Goal: Task Accomplishment & Management: Manage account settings

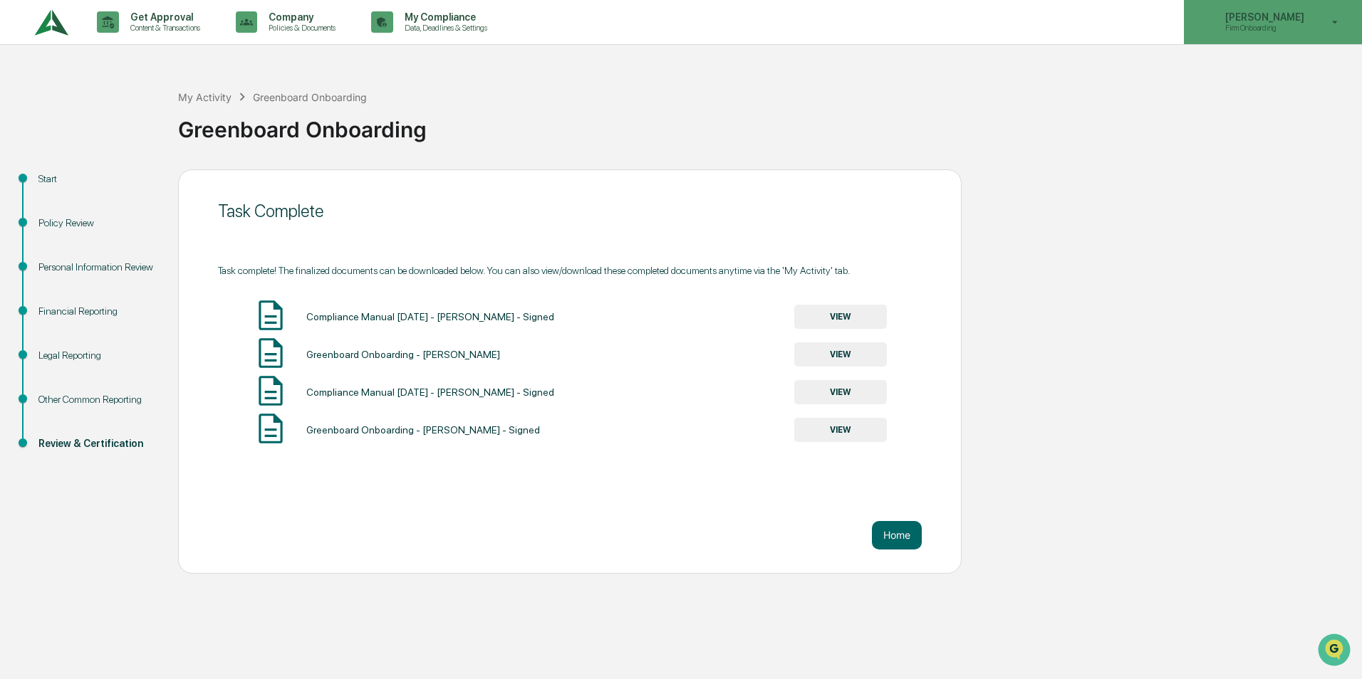
click at [1268, 17] on p "[PERSON_NAME]" at bounding box center [1263, 16] width 98 height 11
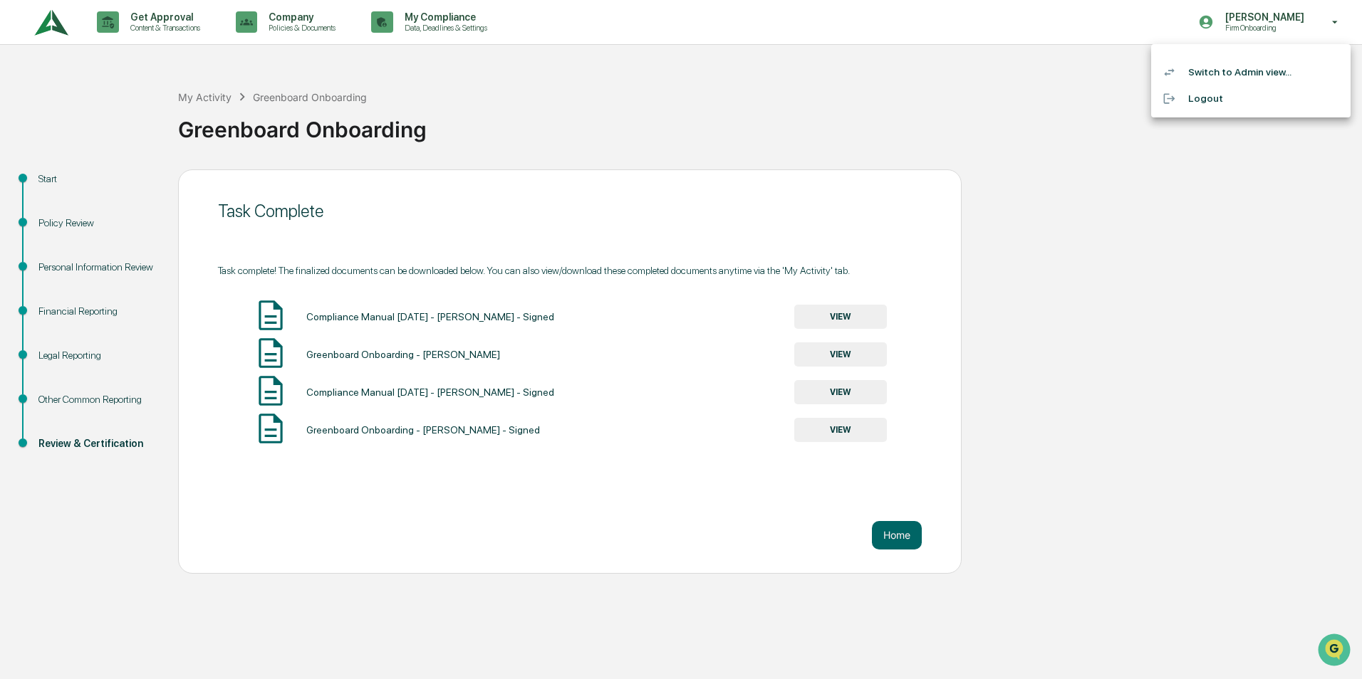
click at [1227, 26] on div at bounding box center [681, 339] width 1362 height 679
click at [60, 354] on div "Legal Reporting" at bounding box center [96, 355] width 117 height 15
drag, startPoint x: 60, startPoint y: 354, endPoint x: 51, endPoint y: 359, distance: 9.9
click at [51, 359] on div "Legal Reporting" at bounding box center [96, 355] width 117 height 15
click at [52, 360] on div "Legal Reporting" at bounding box center [96, 355] width 117 height 15
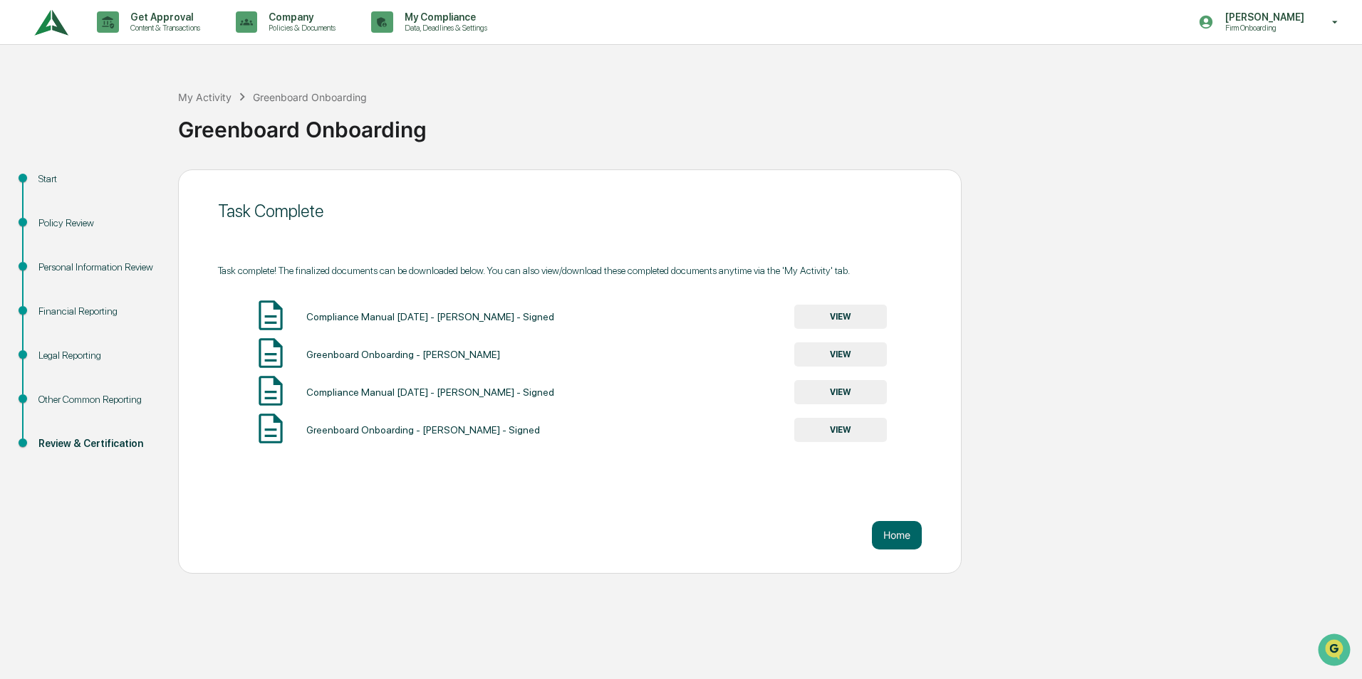
click at [44, 355] on div "Legal Reporting" at bounding box center [96, 355] width 117 height 15
click at [184, 28] on p "Content & Transactions" at bounding box center [163, 28] width 88 height 10
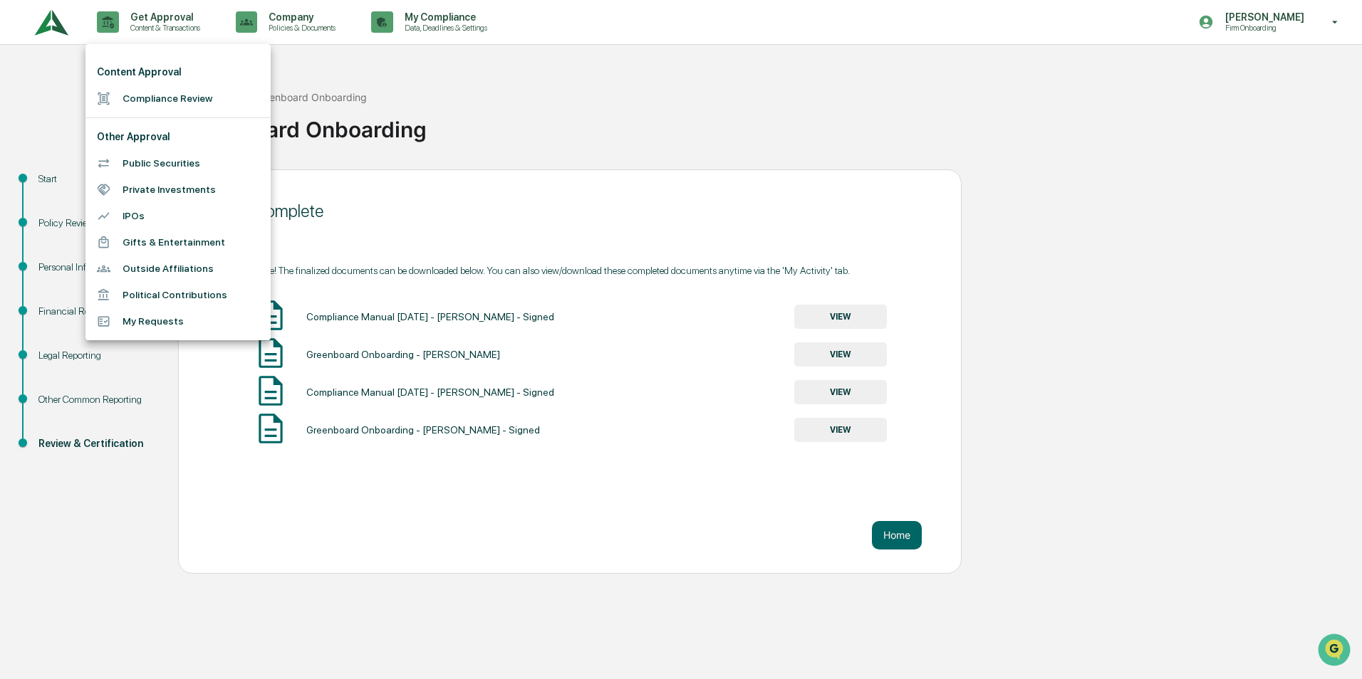
click at [48, 174] on div at bounding box center [681, 339] width 1362 height 679
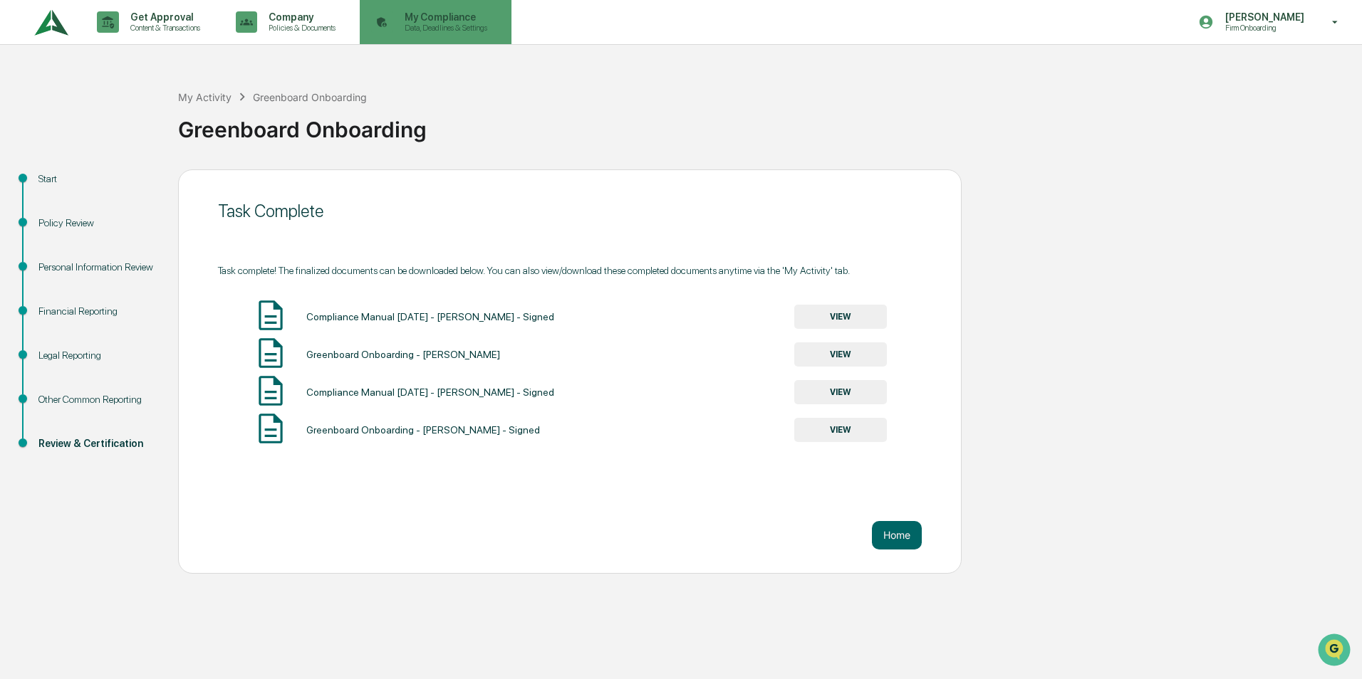
click at [454, 22] on p "My Compliance" at bounding box center [443, 16] width 101 height 11
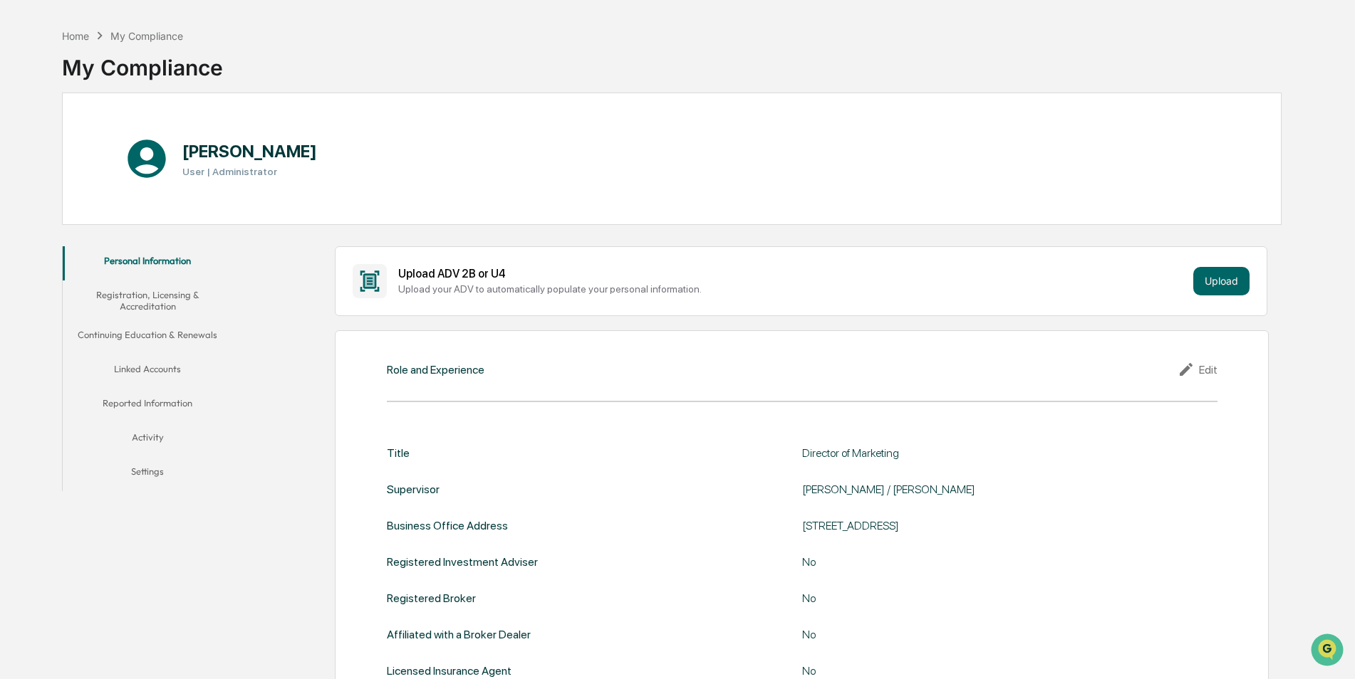
scroll to position [71, 0]
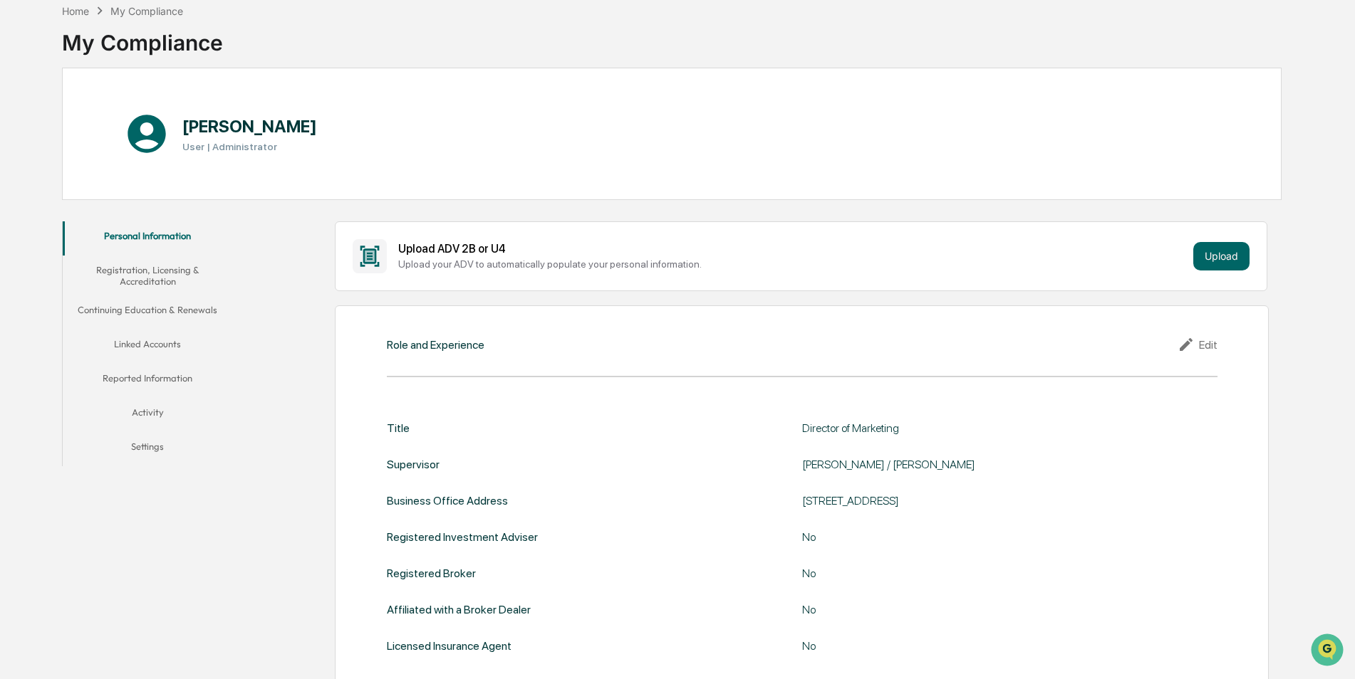
click at [139, 286] on button "Registration, Licensing & Accreditation" at bounding box center [148, 276] width 170 height 41
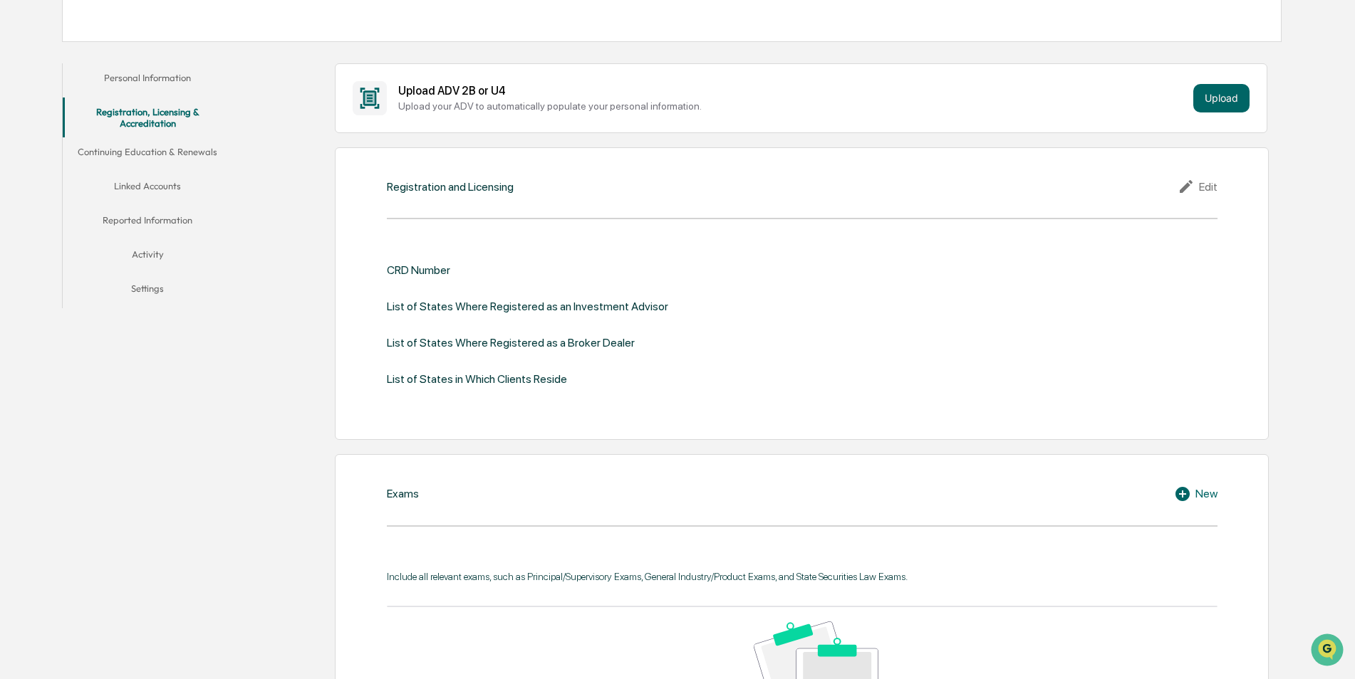
scroll to position [214, 0]
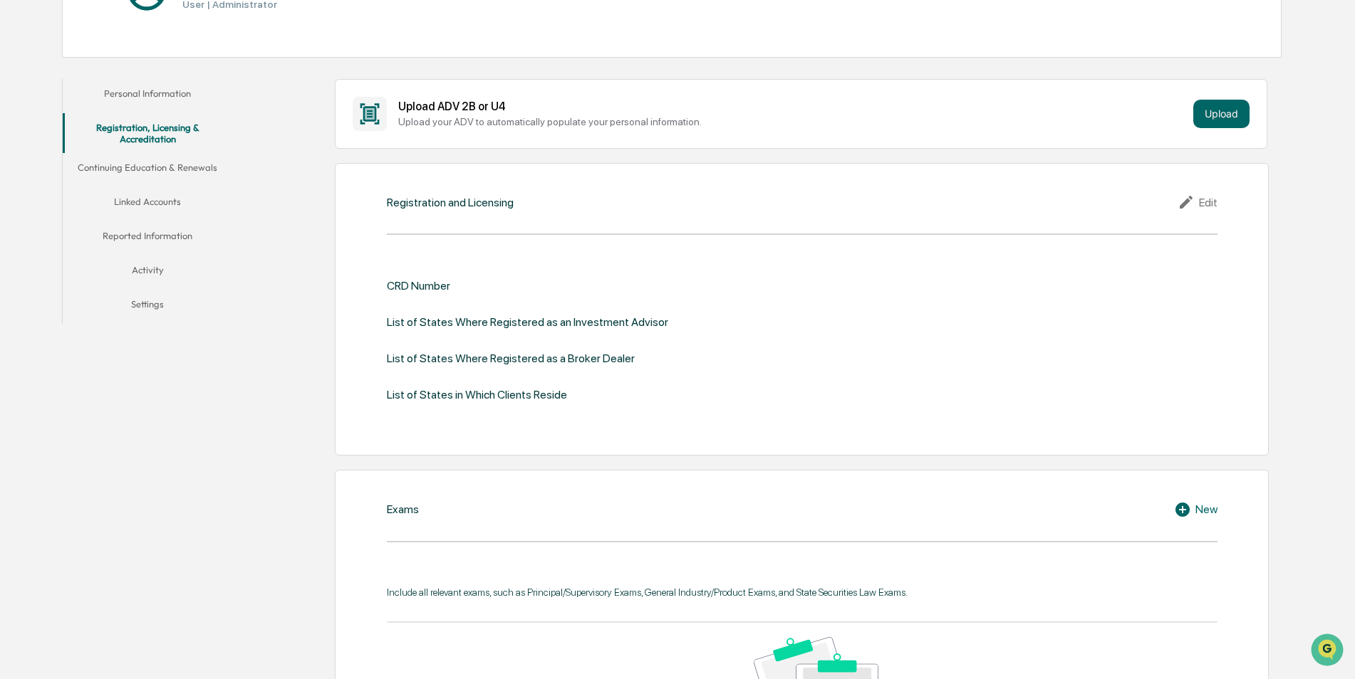
click at [144, 168] on button "Continuing Education & Renewals" at bounding box center [148, 170] width 170 height 34
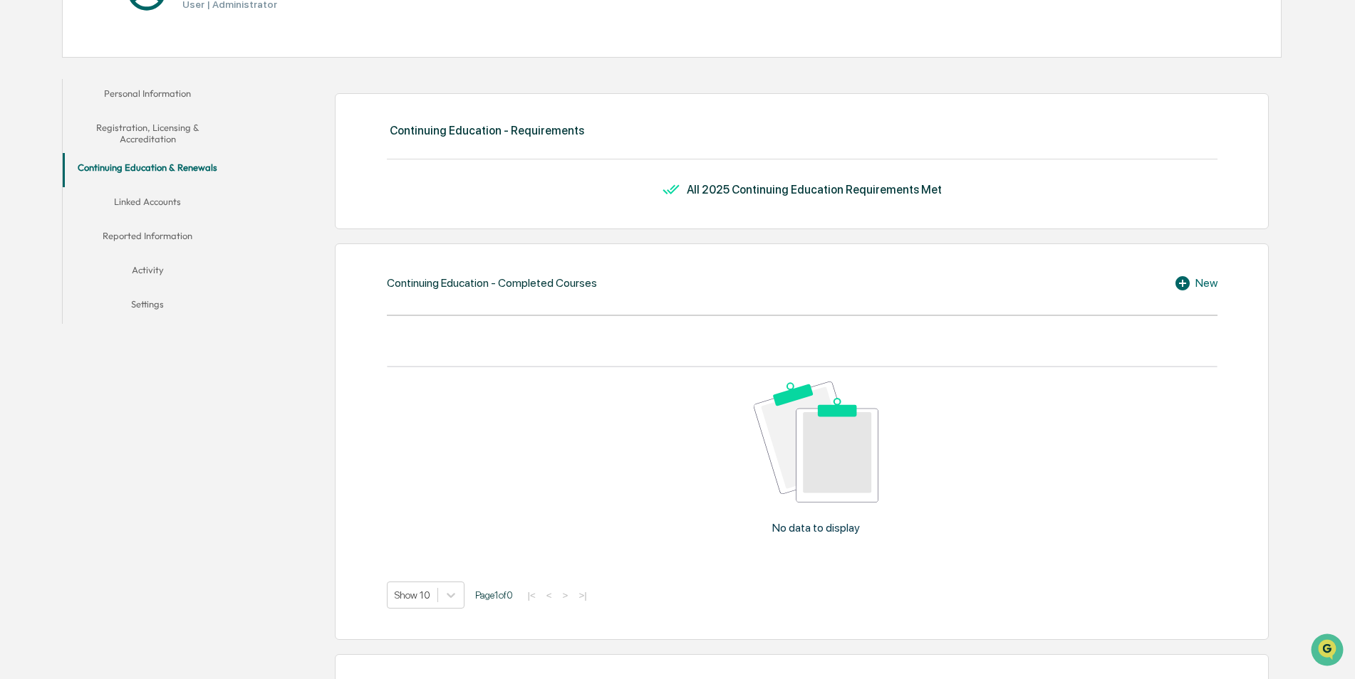
click at [147, 199] on button "Linked Accounts" at bounding box center [148, 204] width 170 height 34
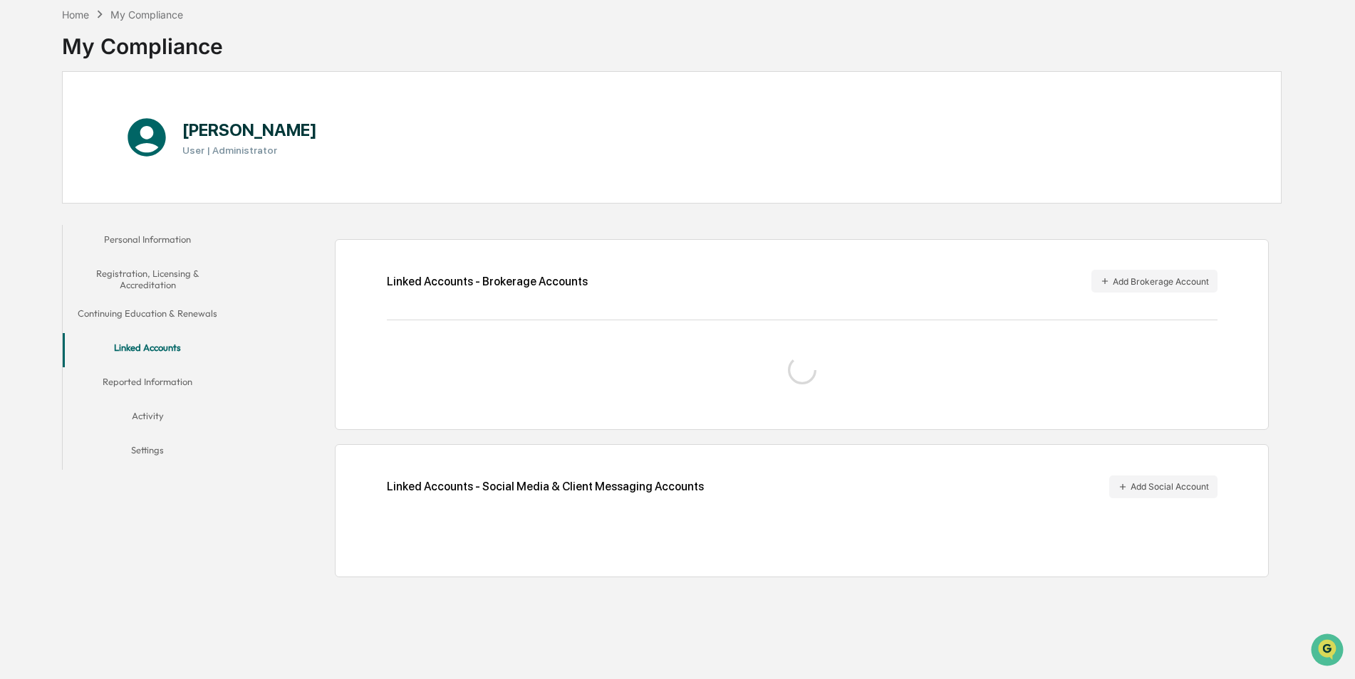
scroll to position [68, 0]
click at [145, 382] on button "Reported Information" at bounding box center [148, 384] width 170 height 34
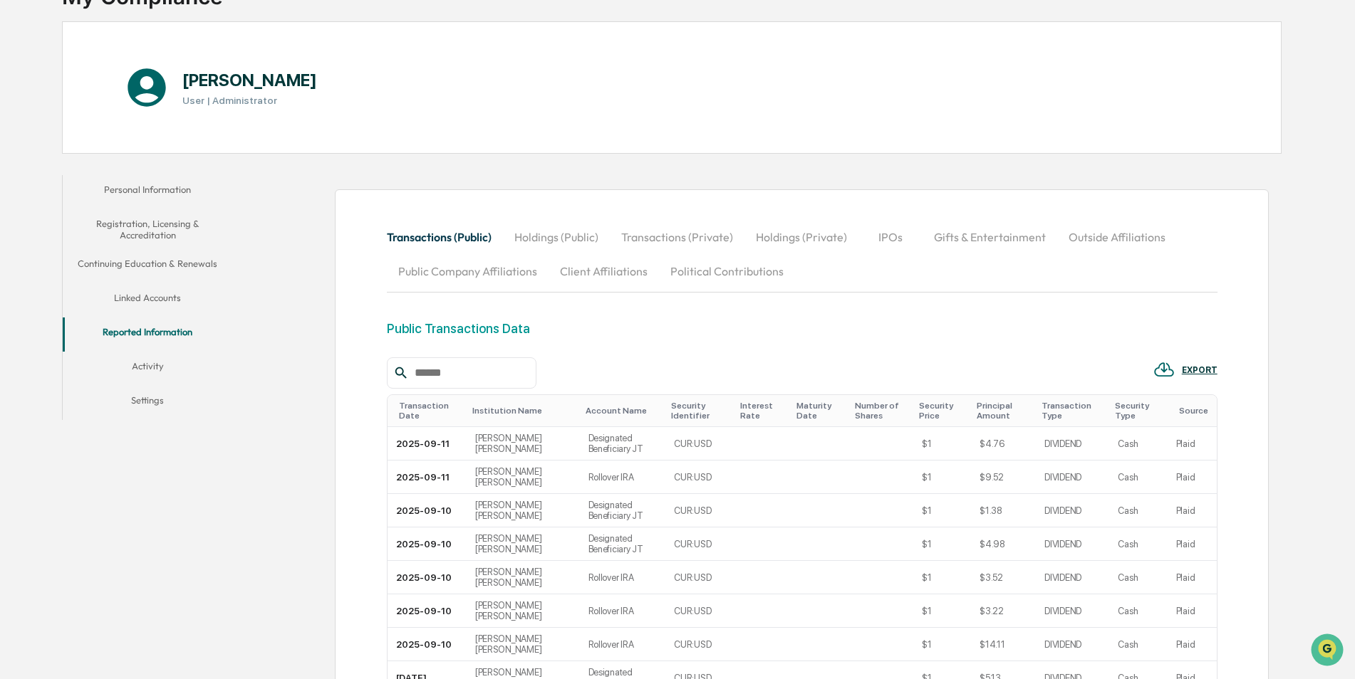
scroll to position [139, 0]
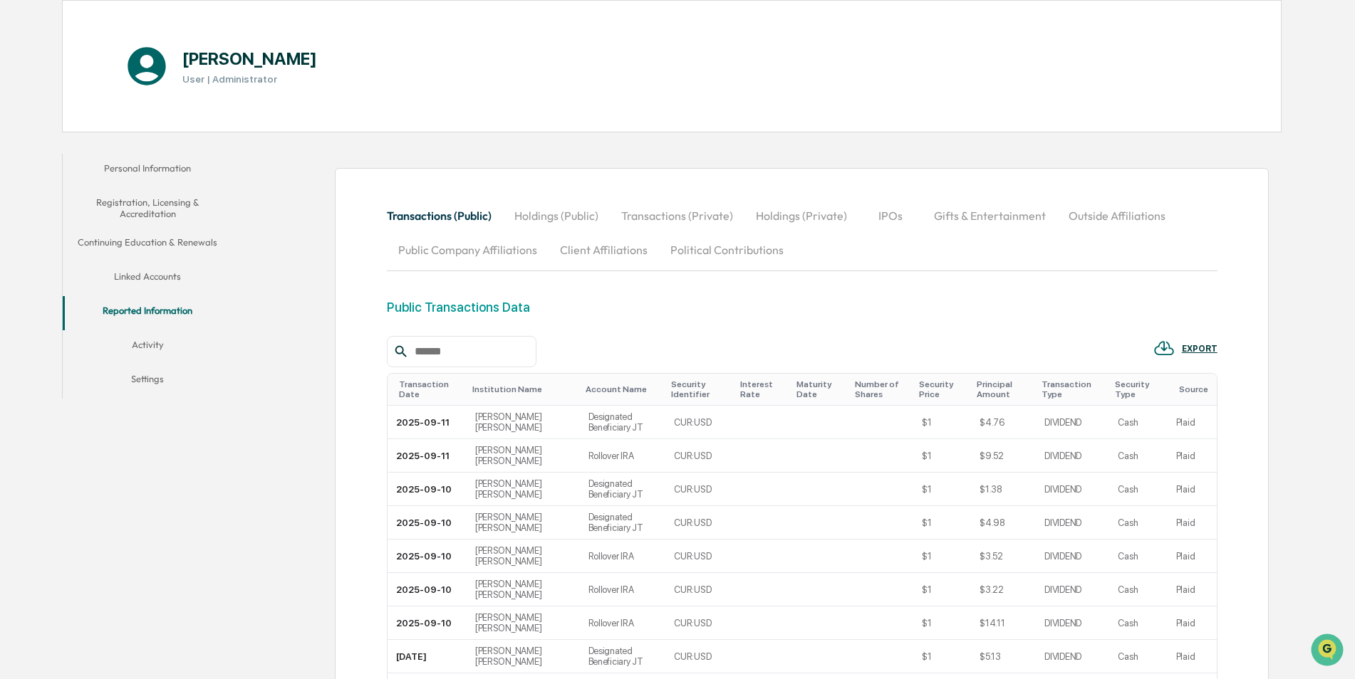
click at [149, 340] on button "Activity" at bounding box center [148, 347] width 170 height 34
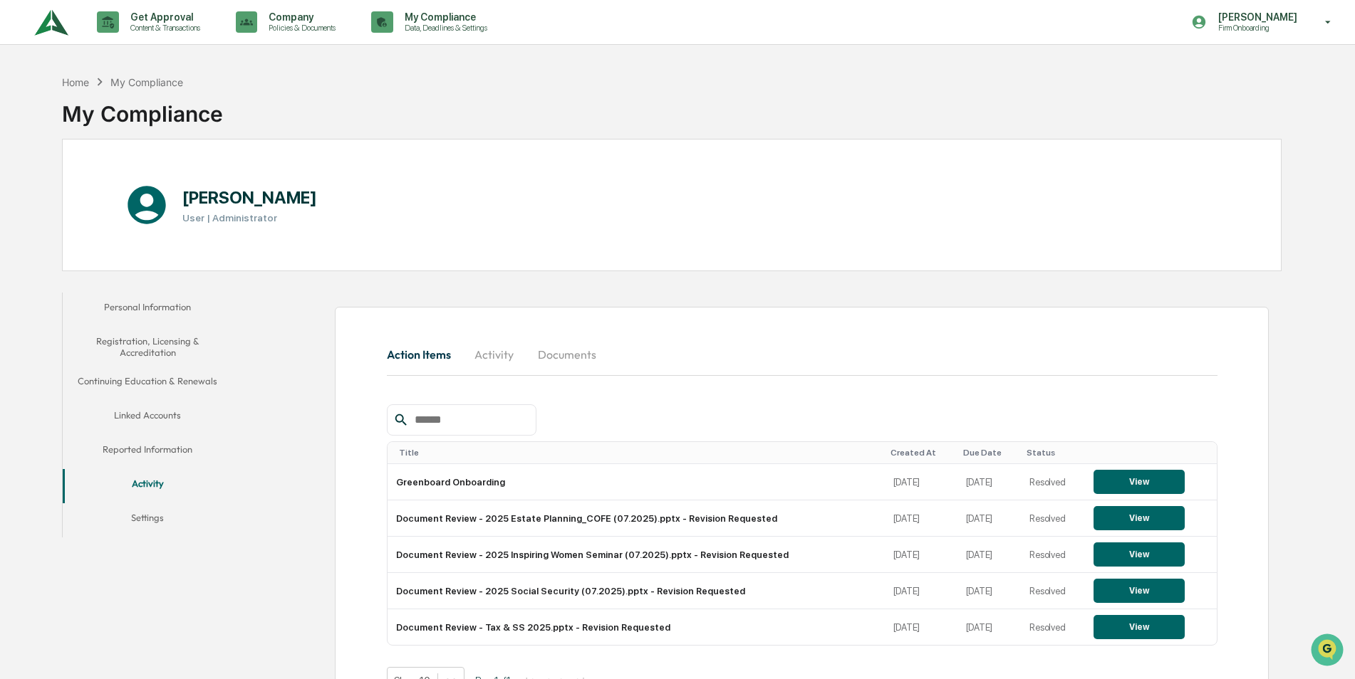
scroll to position [68, 0]
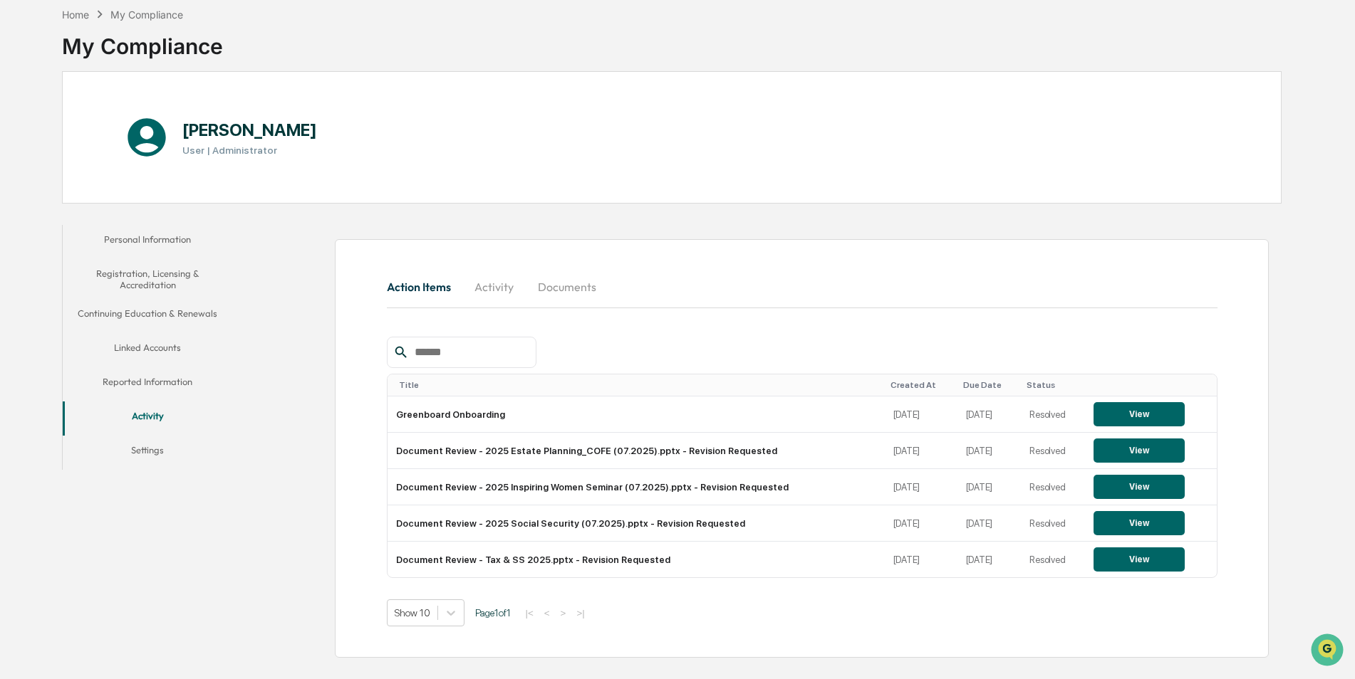
click at [155, 456] on button "Settings" at bounding box center [148, 453] width 170 height 34
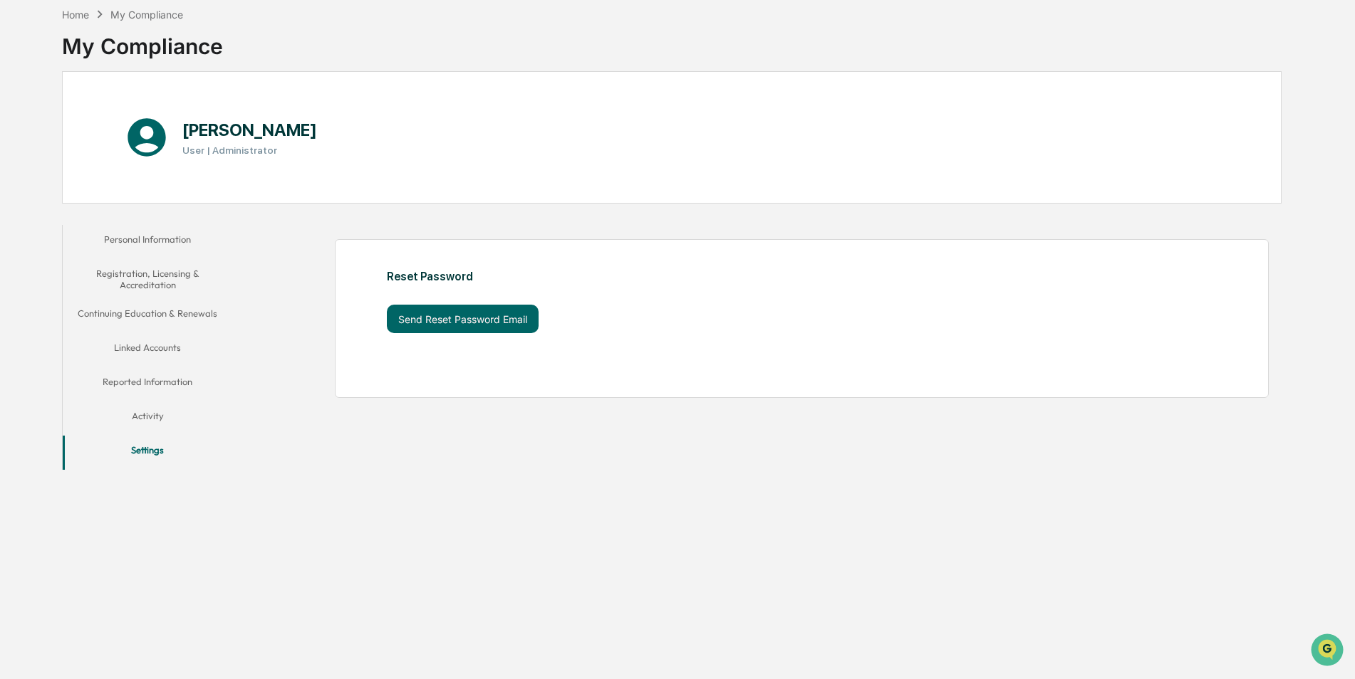
click at [140, 273] on button "Registration, Licensing & Accreditation" at bounding box center [148, 279] width 170 height 41
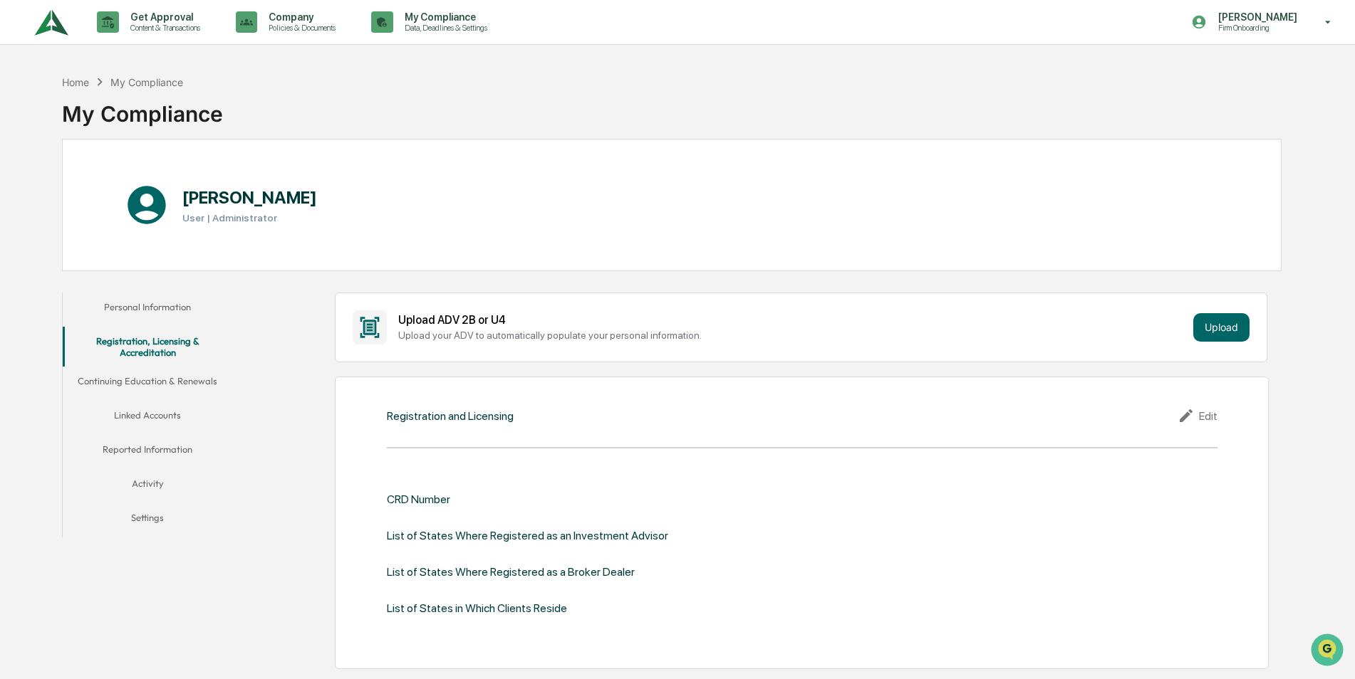
click at [126, 308] on button "Personal Information" at bounding box center [148, 310] width 170 height 34
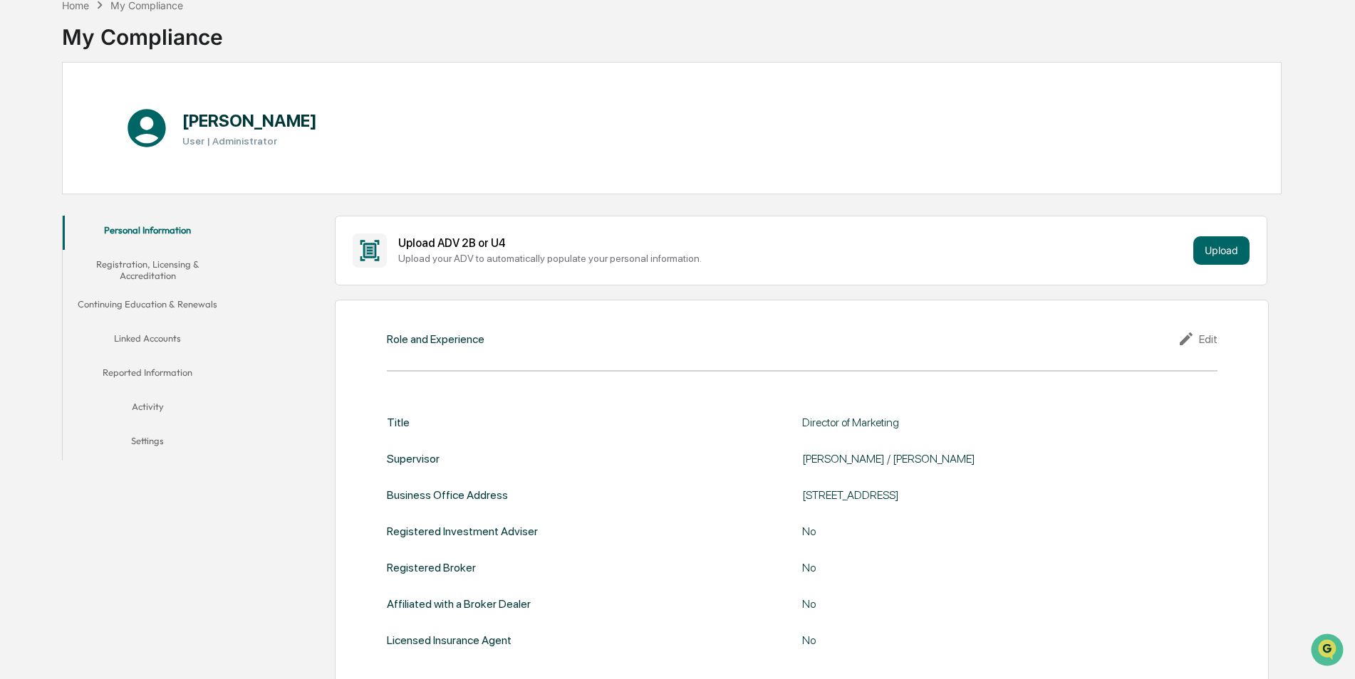
scroll to position [73, 0]
